Goal: Task Accomplishment & Management: Manage account settings

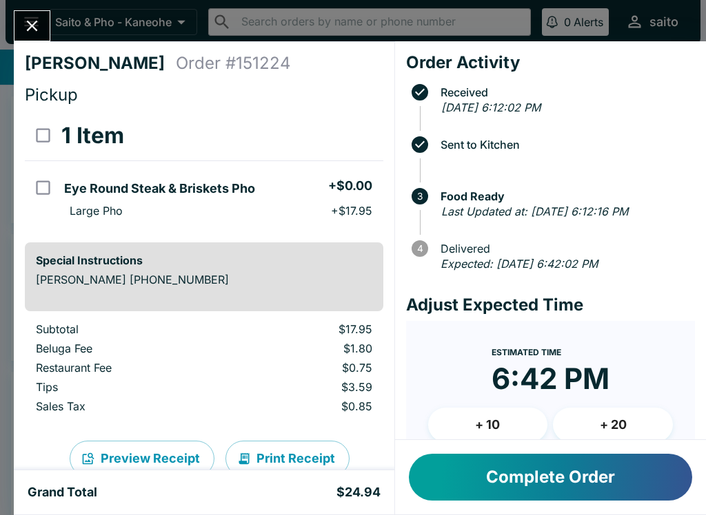
click at [591, 475] on button "Complete Order" at bounding box center [550, 477] width 283 height 47
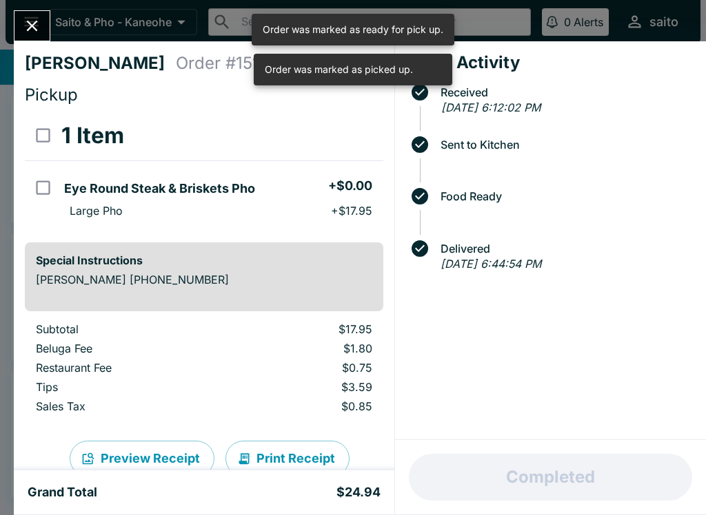
click at [37, 20] on icon "Close" at bounding box center [32, 26] width 19 height 19
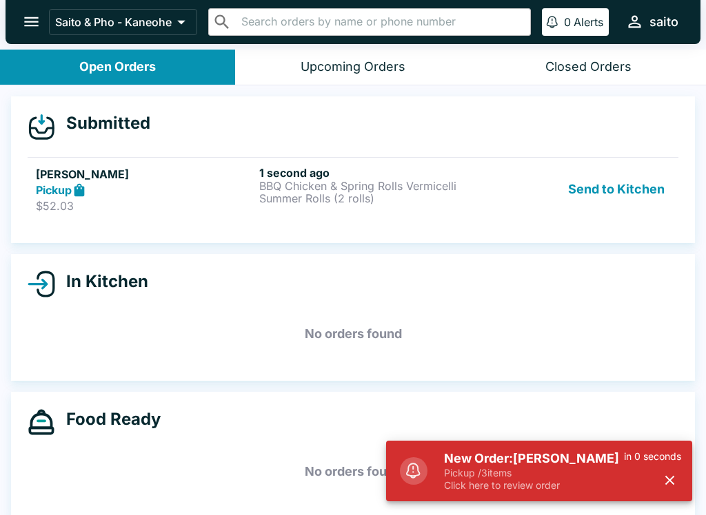
click at [606, 477] on p "Pickup / 3 items" at bounding box center [534, 473] width 180 height 12
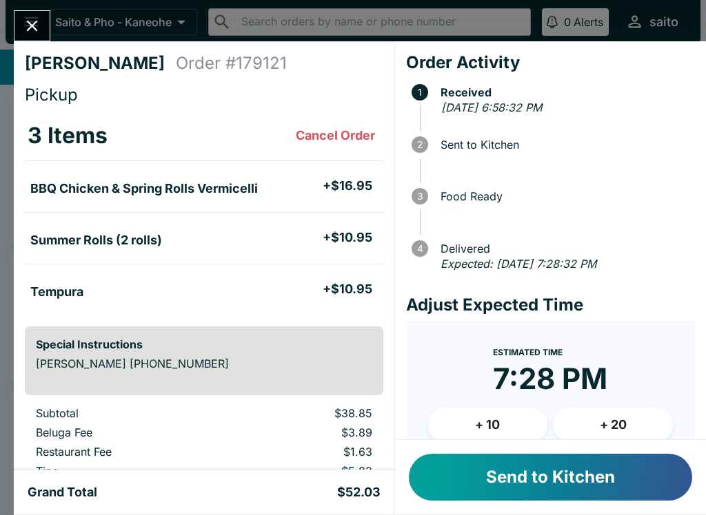
click at [643, 473] on button "Send to Kitchen" at bounding box center [550, 477] width 283 height 47
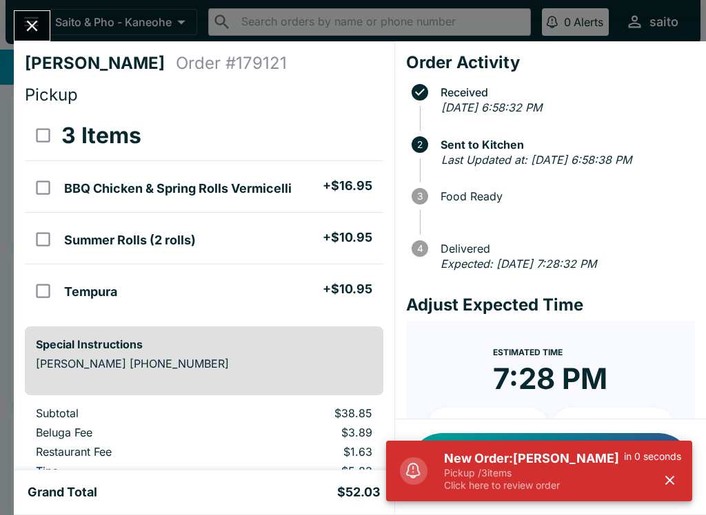
click at [581, 489] on p "Click here to review order" at bounding box center [534, 486] width 180 height 12
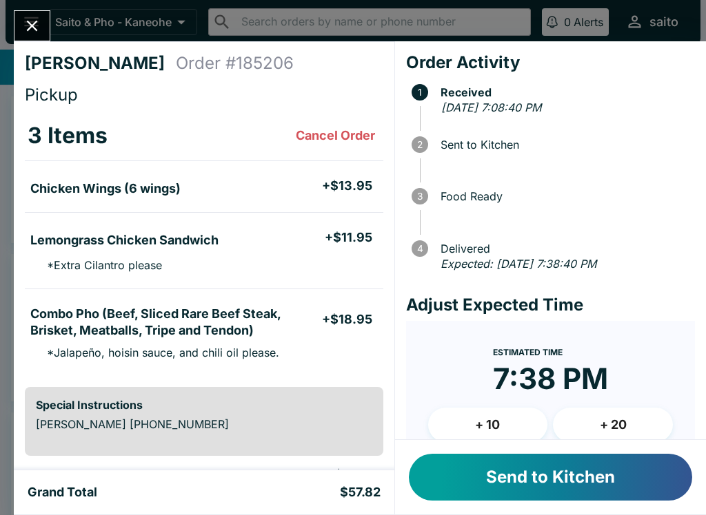
click at [612, 476] on button "Send to Kitchen" at bounding box center [550, 477] width 283 height 47
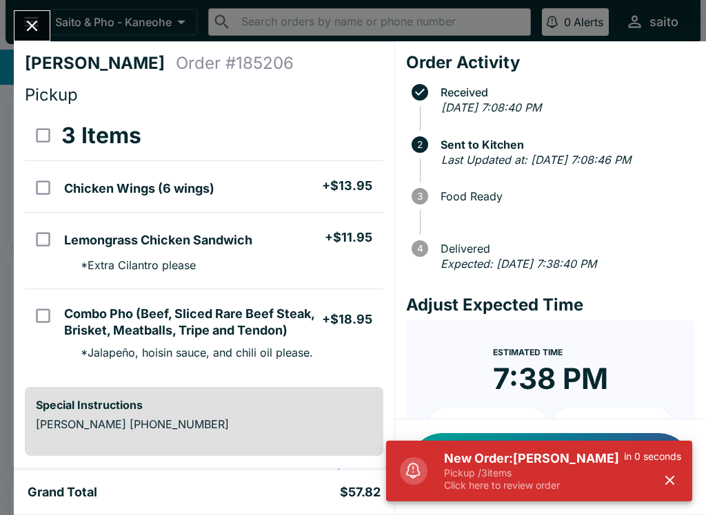
click at [631, 466] on div "in 0 seconds" at bounding box center [652, 471] width 57 height 41
click at [631, 489] on div "in 0 seconds" at bounding box center [652, 471] width 57 height 41
click at [502, 471] on p "Pickup / 3 items" at bounding box center [534, 473] width 180 height 12
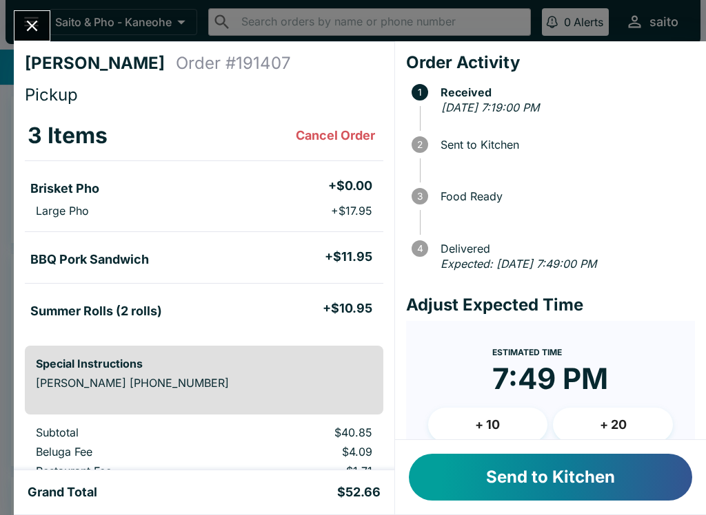
click at [601, 482] on button "Send to Kitchen" at bounding box center [550, 477] width 283 height 47
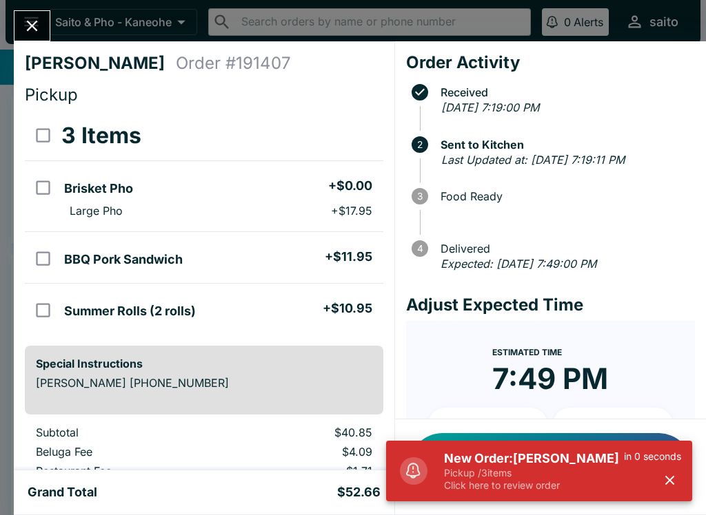
click at [600, 475] on p "Pickup / 3 items" at bounding box center [534, 473] width 180 height 12
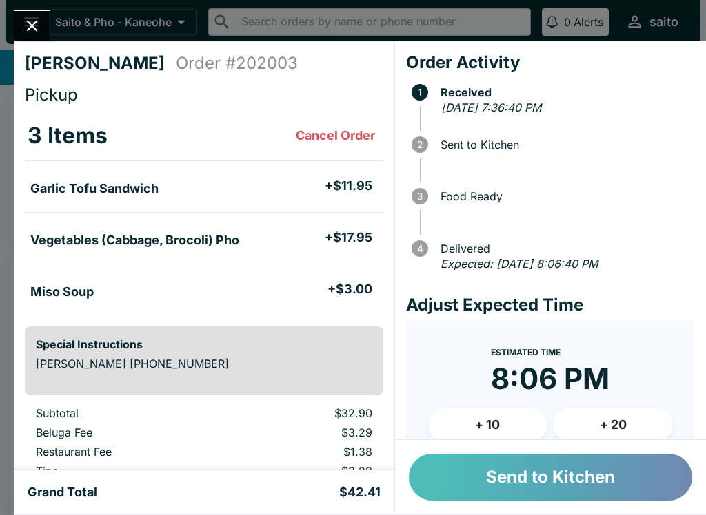
click at [655, 470] on button "Send to Kitchen" at bounding box center [550, 477] width 283 height 47
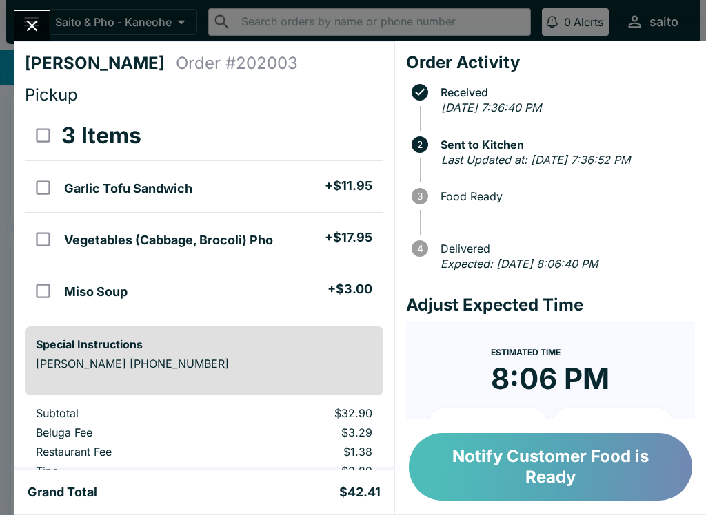
click at [573, 451] on button "Notify Customer Food is Ready" at bounding box center [550, 467] width 283 height 68
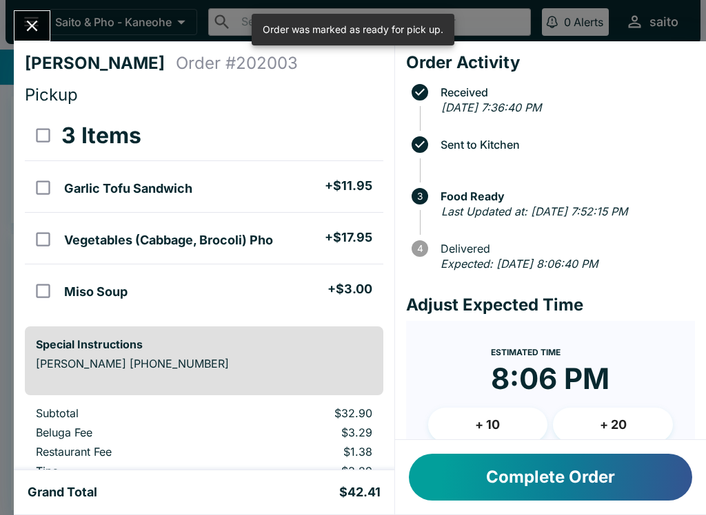
click at [45, 14] on div at bounding box center [32, 25] width 37 height 31
click at [43, 25] on button "Close" at bounding box center [31, 26] width 35 height 30
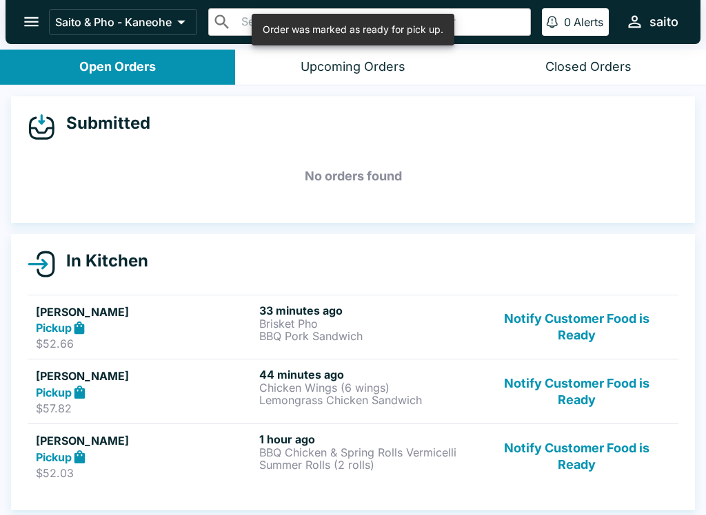
click at [613, 391] on button "Notify Customer Food is Ready" at bounding box center [576, 392] width 187 height 48
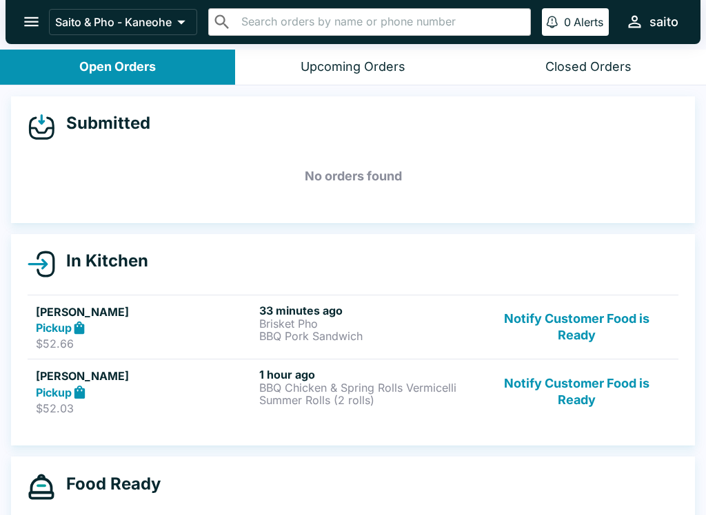
click at [601, 393] on button "Notify Customer Food is Ready" at bounding box center [576, 392] width 187 height 48
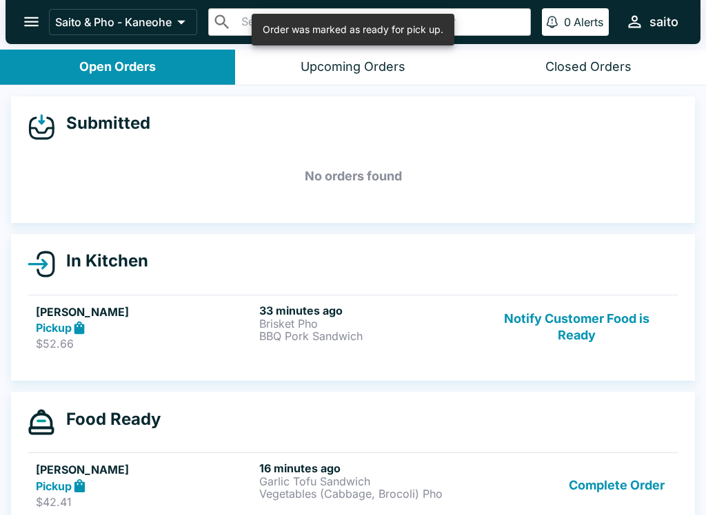
click at [623, 483] on button "Complete Order" at bounding box center [616, 486] width 107 height 48
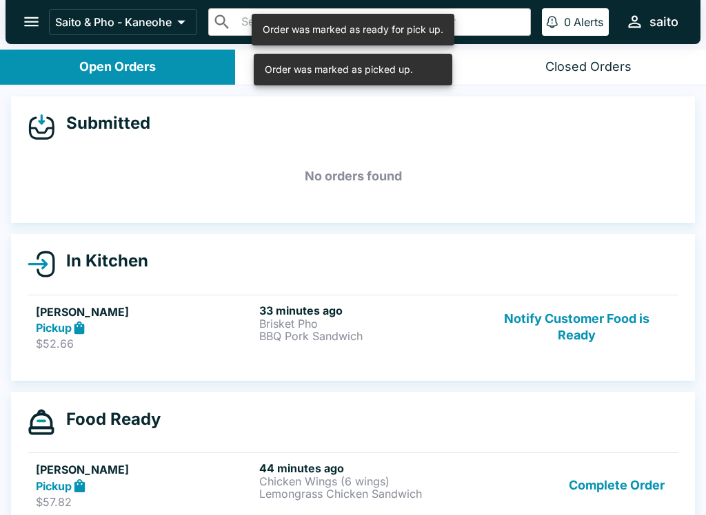
click at [625, 482] on button "Complete Order" at bounding box center [616, 486] width 107 height 48
click at [622, 489] on button "Complete Order" at bounding box center [616, 486] width 107 height 48
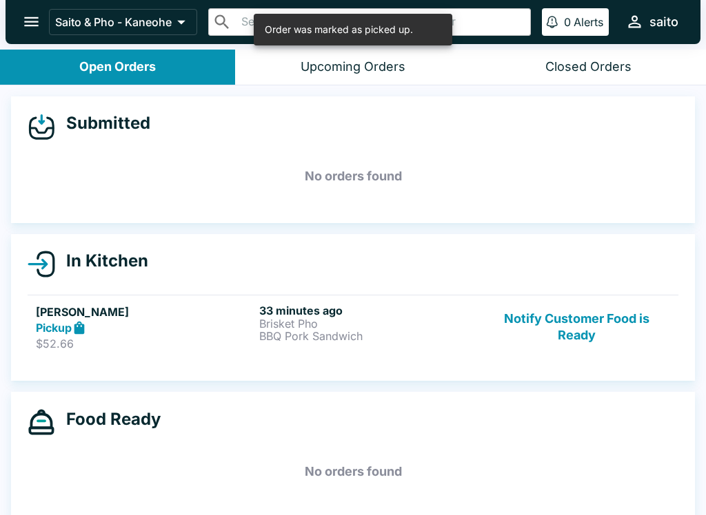
click at [628, 329] on button "Notify Customer Food is Ready" at bounding box center [576, 328] width 187 height 48
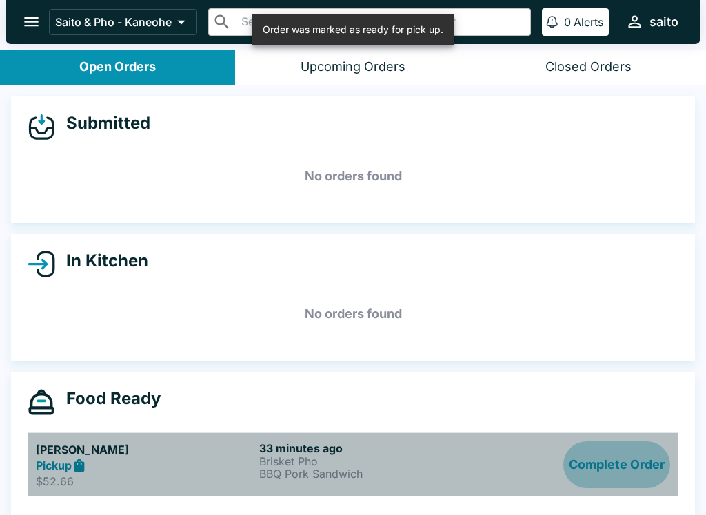
click at [636, 471] on button "Complete Order" at bounding box center [616, 466] width 107 height 48
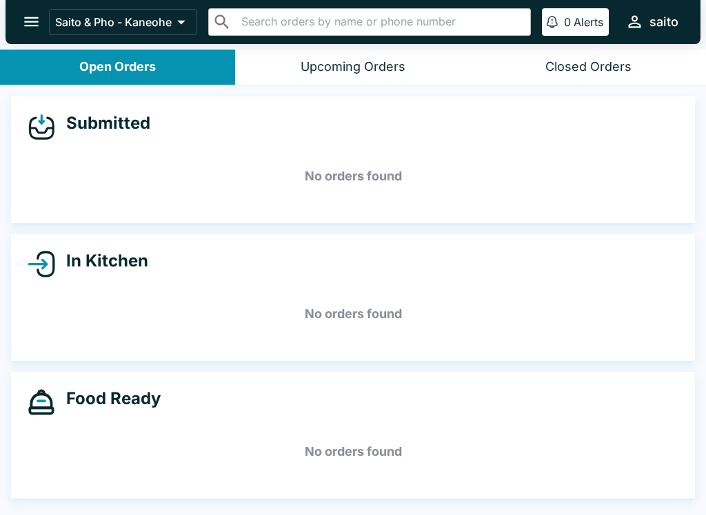
click at [20, 17] on button "open drawer" at bounding box center [31, 21] width 35 height 35
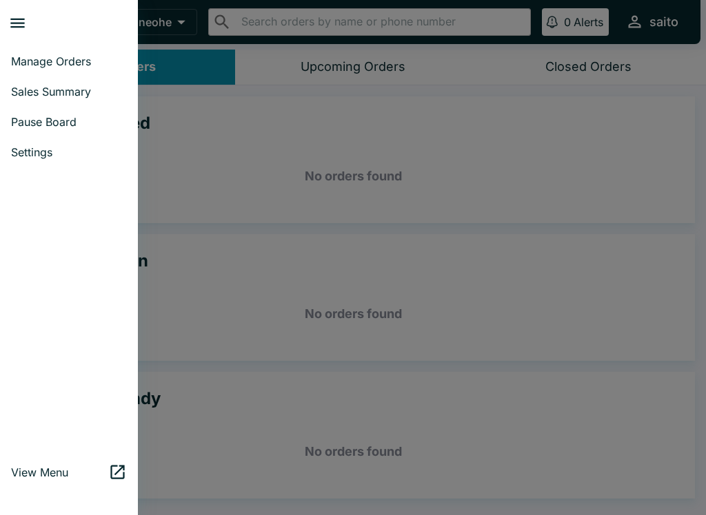
click at [81, 90] on span "Sales Summary" at bounding box center [69, 92] width 116 height 14
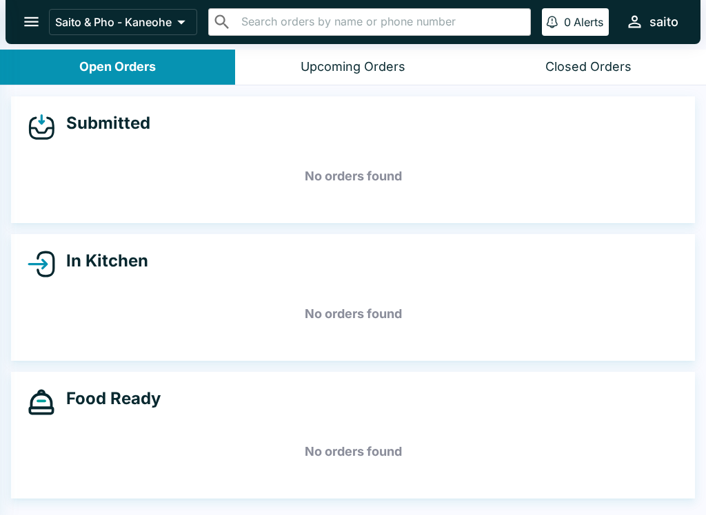
select select "03:00"
